Goal: Task Accomplishment & Management: Use online tool/utility

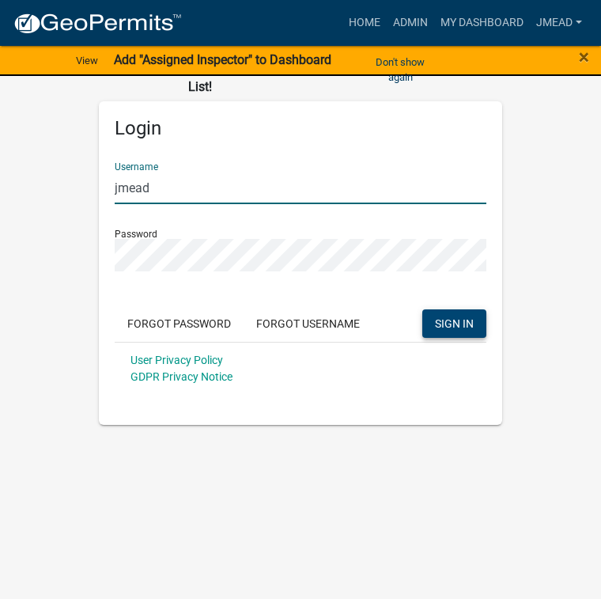
click at [446, 323] on span "SIGN IN" at bounding box center [454, 322] width 39 height 13
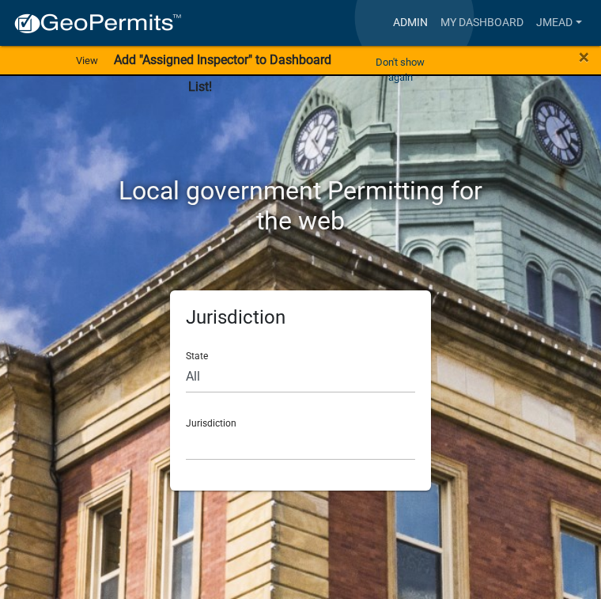
click at [415, 17] on link "Admin" at bounding box center [410, 23] width 47 height 30
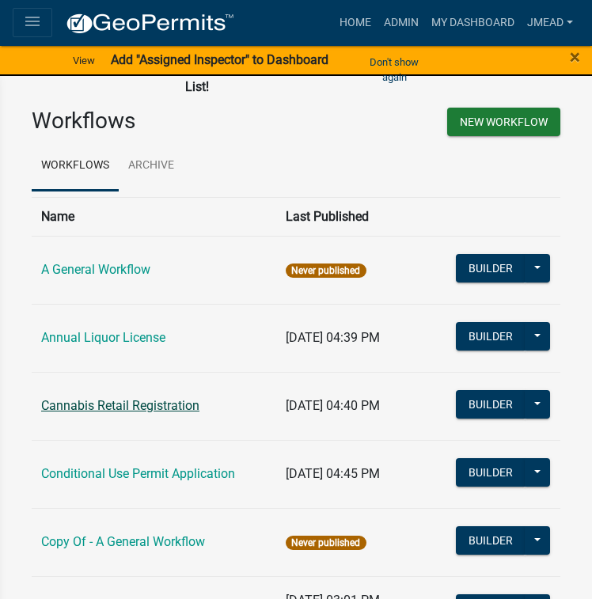
click at [146, 407] on link "Cannabis Retail Registration" at bounding box center [120, 405] width 158 height 15
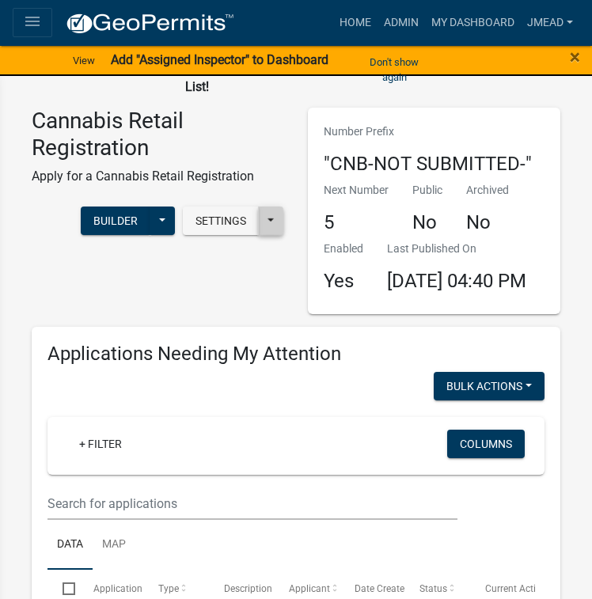
click at [266, 222] on button at bounding box center [270, 220] width 25 height 28
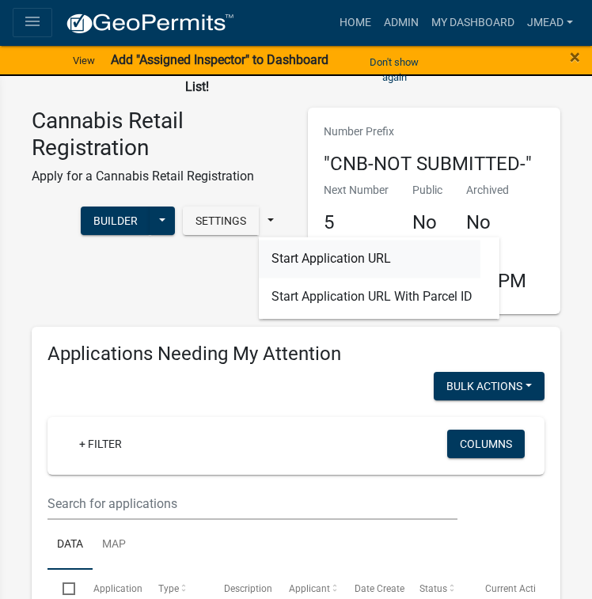
click at [307, 259] on button "Start Application URL" at bounding box center [370, 259] width 222 height 38
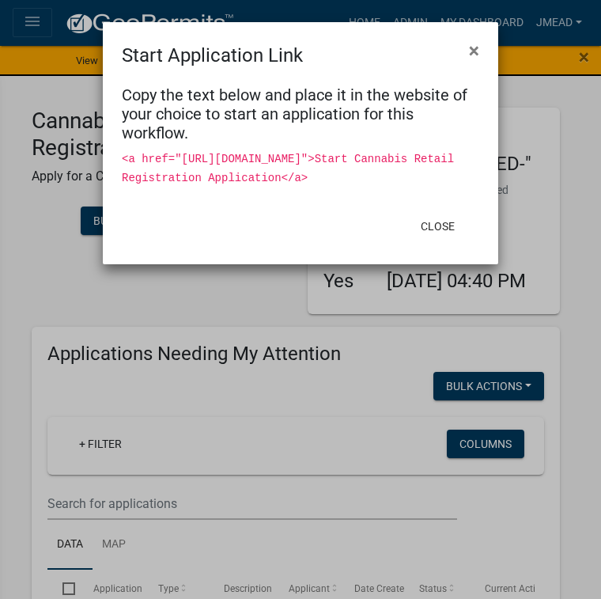
drag, startPoint x: 175, startPoint y: 158, endPoint x: 409, endPoint y: 195, distance: 237.0
click at [409, 184] on code "<a href="[URL][DOMAIN_NAME]">Start Cannabis Retail Registration Application</a>" at bounding box center [288, 169] width 332 height 32
copy code "[URL][DOMAIN_NAME]"
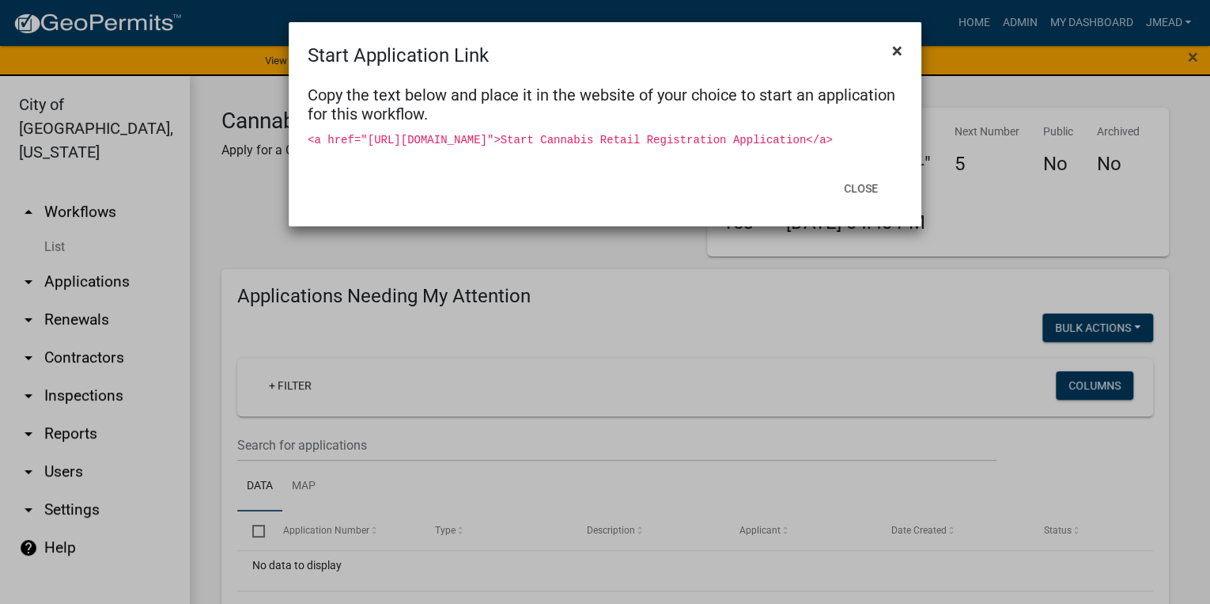
click at [600, 52] on span "×" at bounding box center [897, 51] width 10 height 22
